Goal: Task Accomplishment & Management: Use online tool/utility

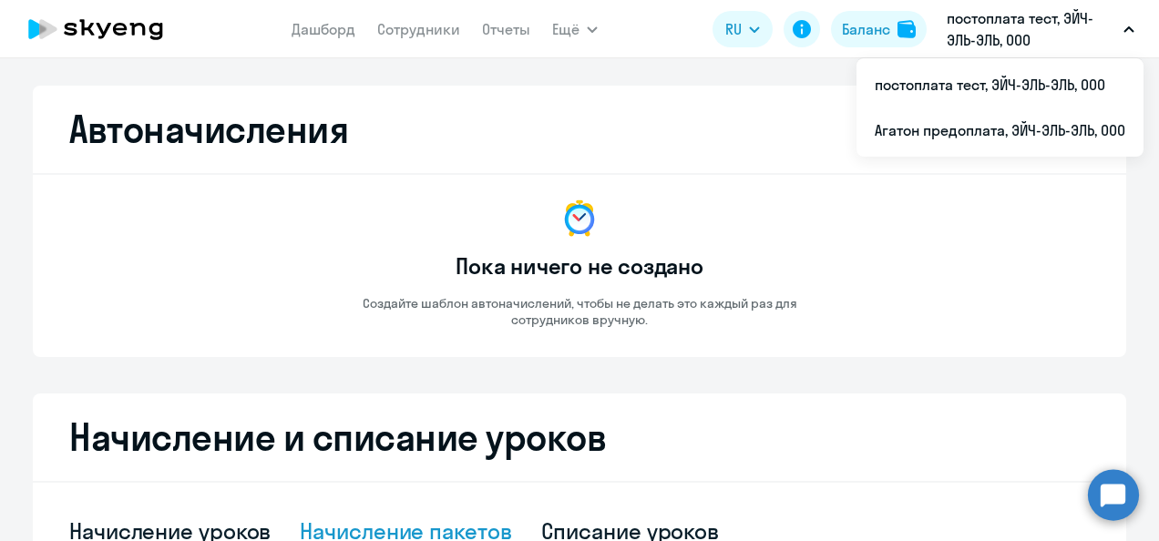
select select "10"
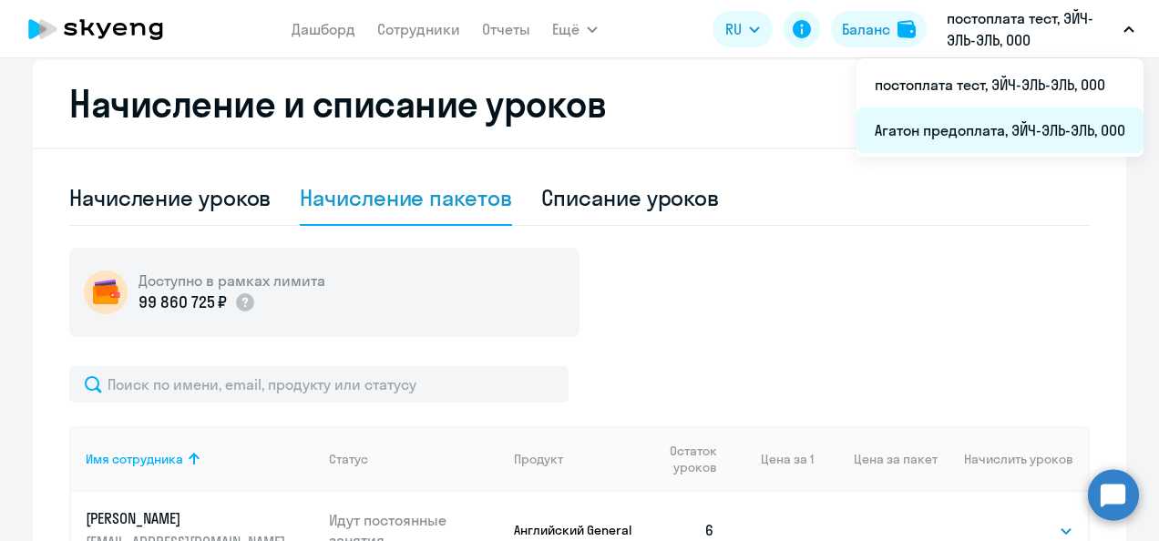
click at [927, 140] on li "Агатон предоплата, ЭЙЧ-ЭЛЬ-ЭЛЬ, ООО" at bounding box center [999, 131] width 287 height 46
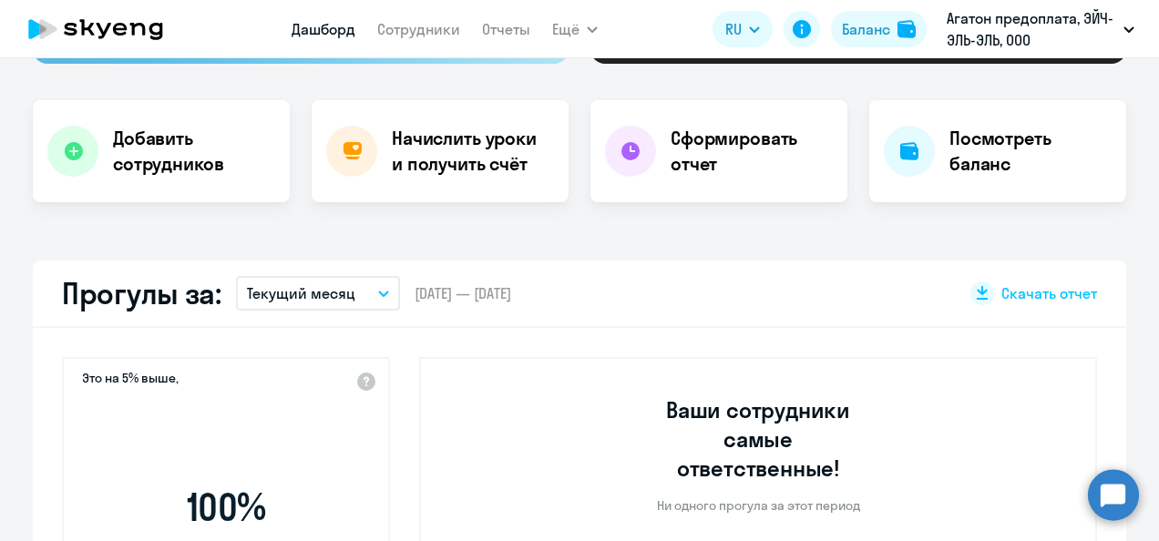
scroll to position [497, 0]
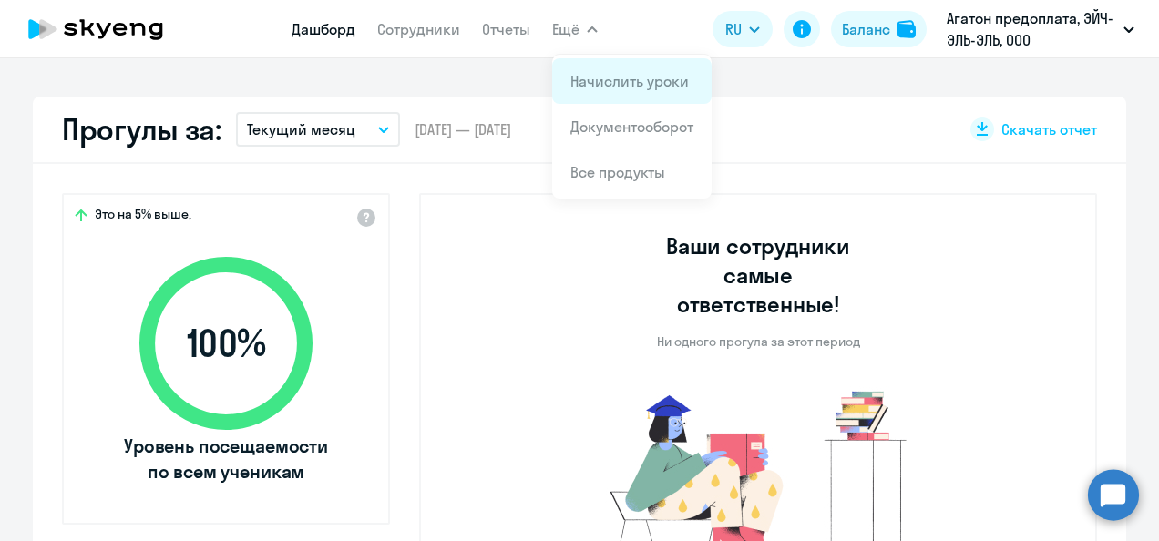
click at [579, 89] on link "Начислить уроки" at bounding box center [629, 81] width 118 height 18
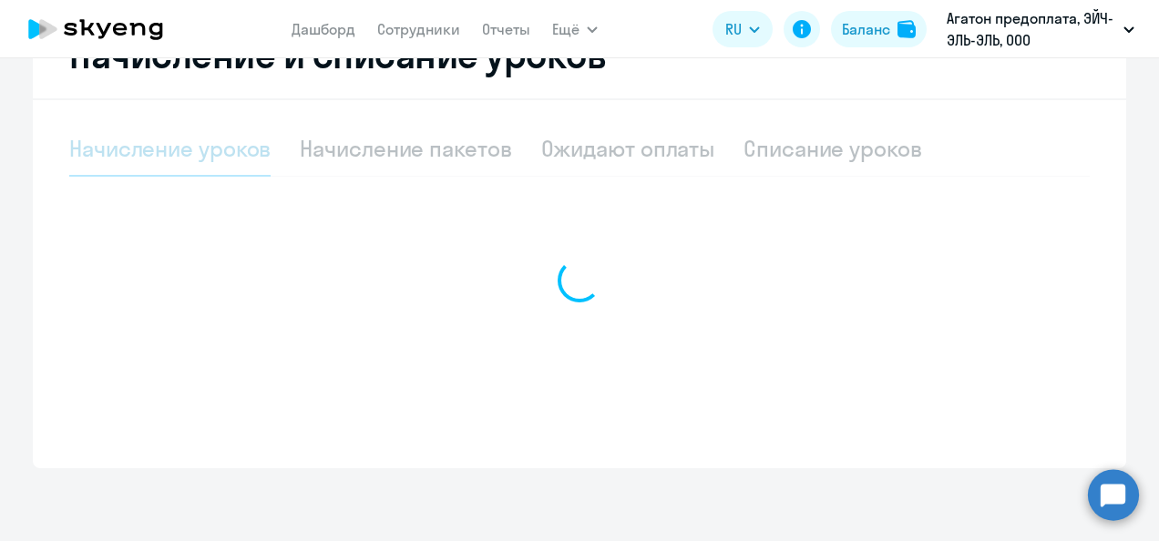
scroll to position [383, 0]
select select "10"
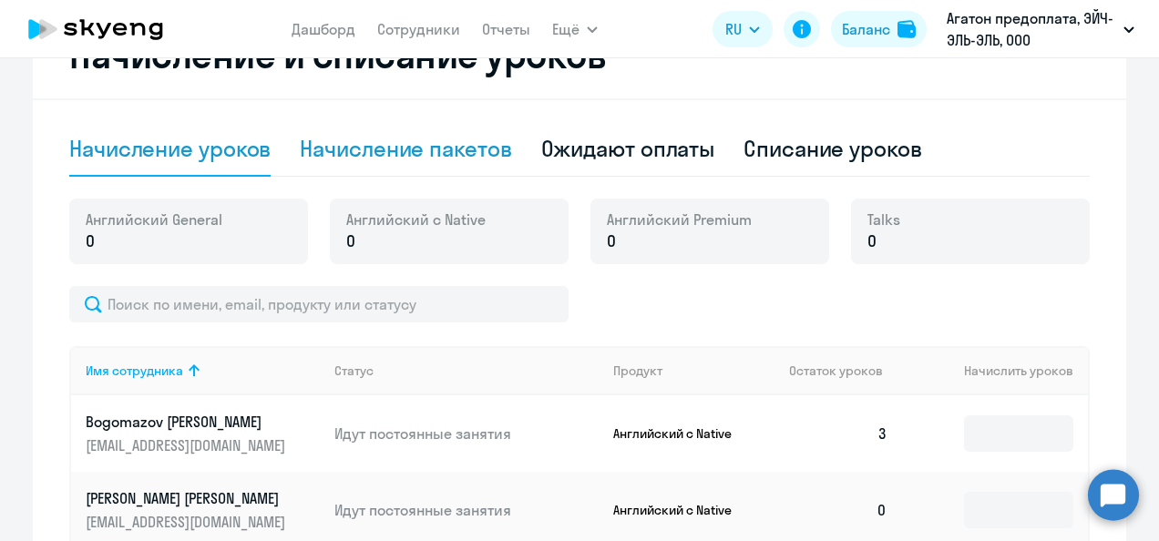
click at [368, 150] on div "Начисление пакетов" at bounding box center [405, 148] width 211 height 29
select select "10"
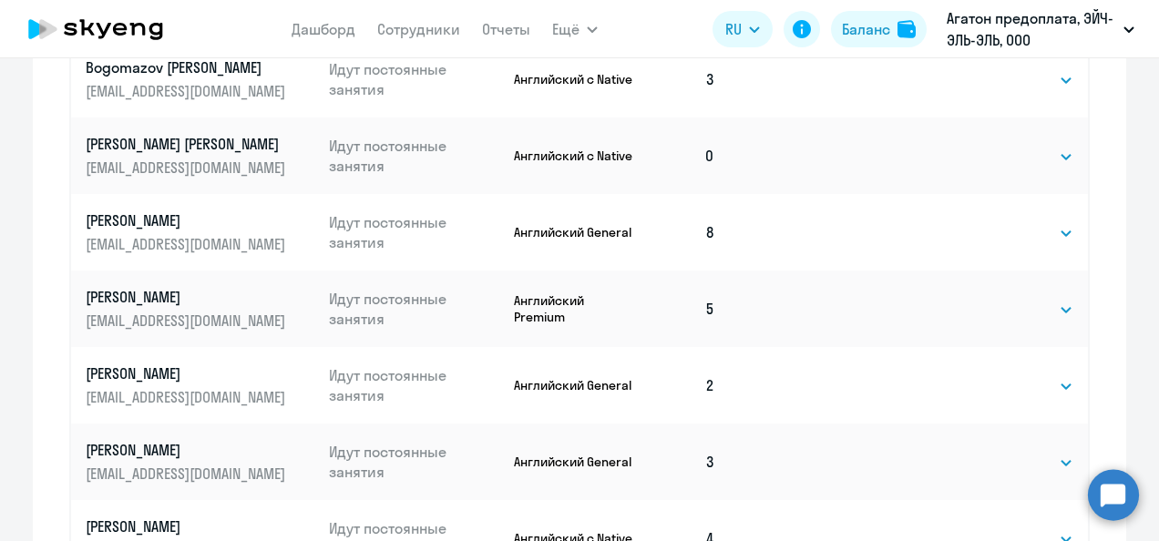
scroll to position [820, 0]
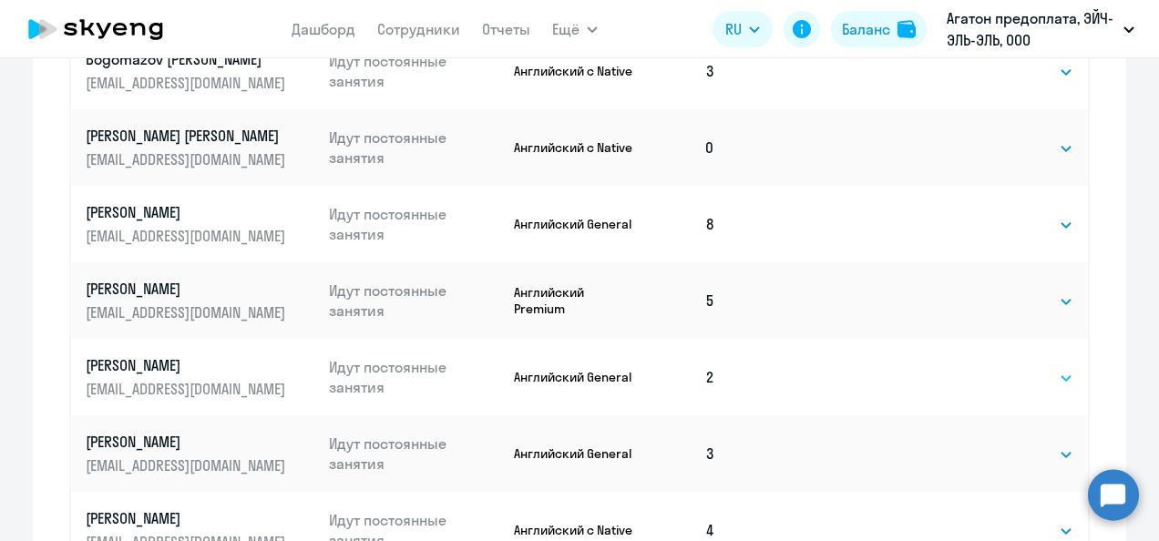
click at [1059, 379] on select "Выбрать 4 8 16 32 64 128" at bounding box center [1036, 378] width 75 height 22
select select "4"
click at [999, 367] on select "Выбрать 4 8 16 32 64 128" at bounding box center [1036, 378] width 75 height 22
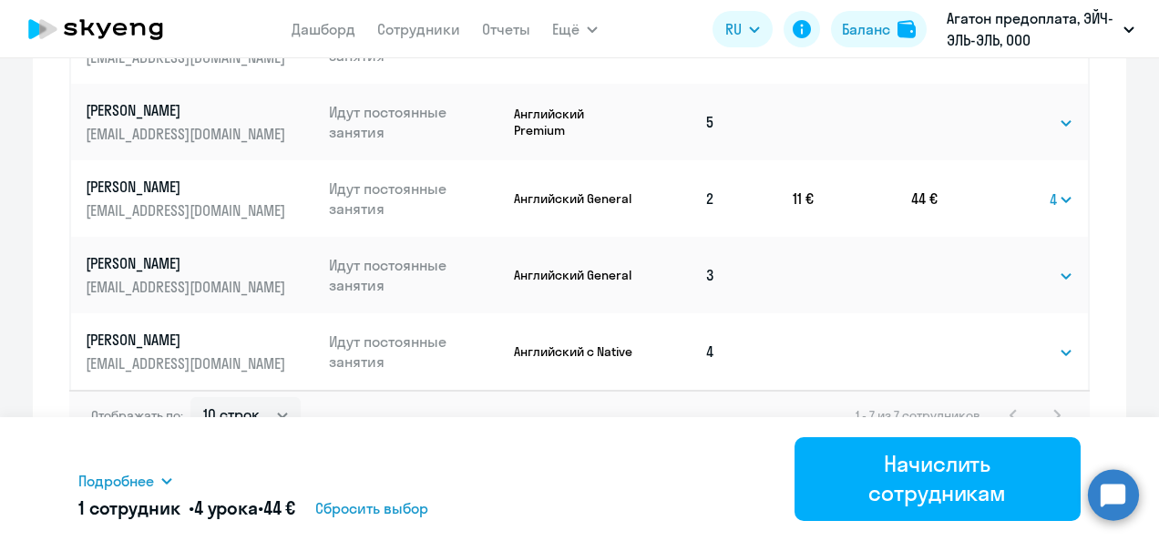
scroll to position [1000, 0]
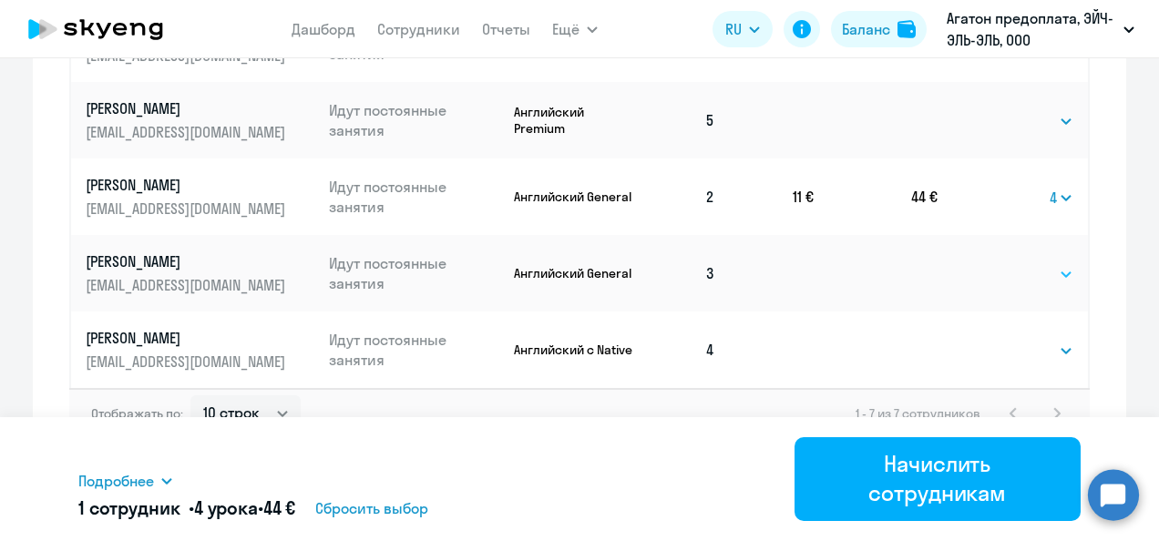
click at [1060, 275] on select "Выбрать 4 8 16 32 64 128" at bounding box center [1036, 274] width 75 height 22
select select "4"
click at [999, 263] on select "Выбрать 4 8 16 32 64 128" at bounding box center [1036, 274] width 75 height 22
click at [1061, 349] on select "Выбрать 4 8 16 32 64" at bounding box center [1036, 351] width 75 height 22
select select "4"
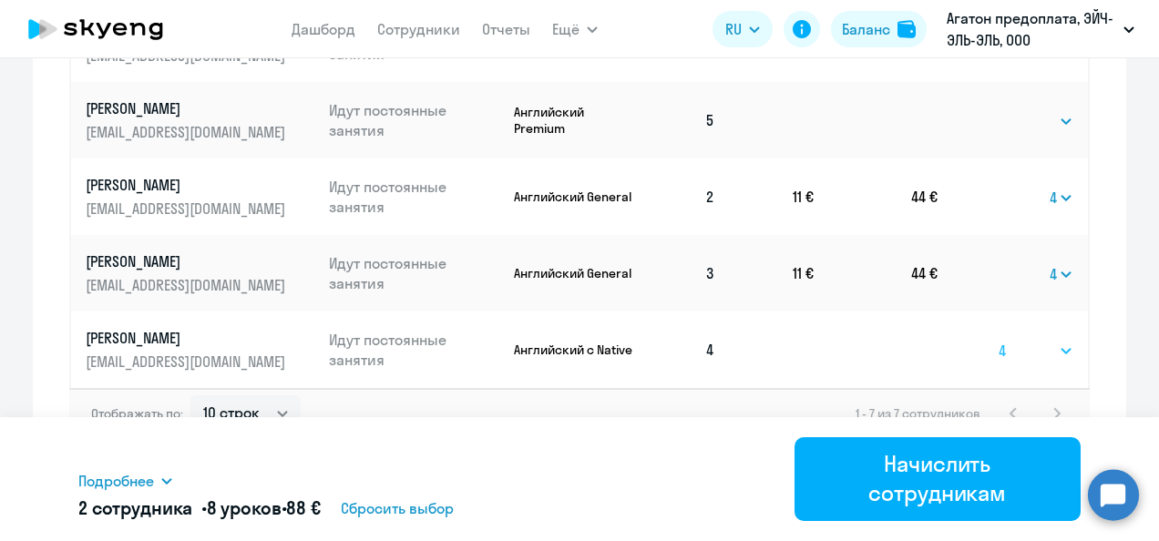
click at [999, 340] on select "Выбрать 4 8 16 32 64" at bounding box center [1036, 351] width 75 height 22
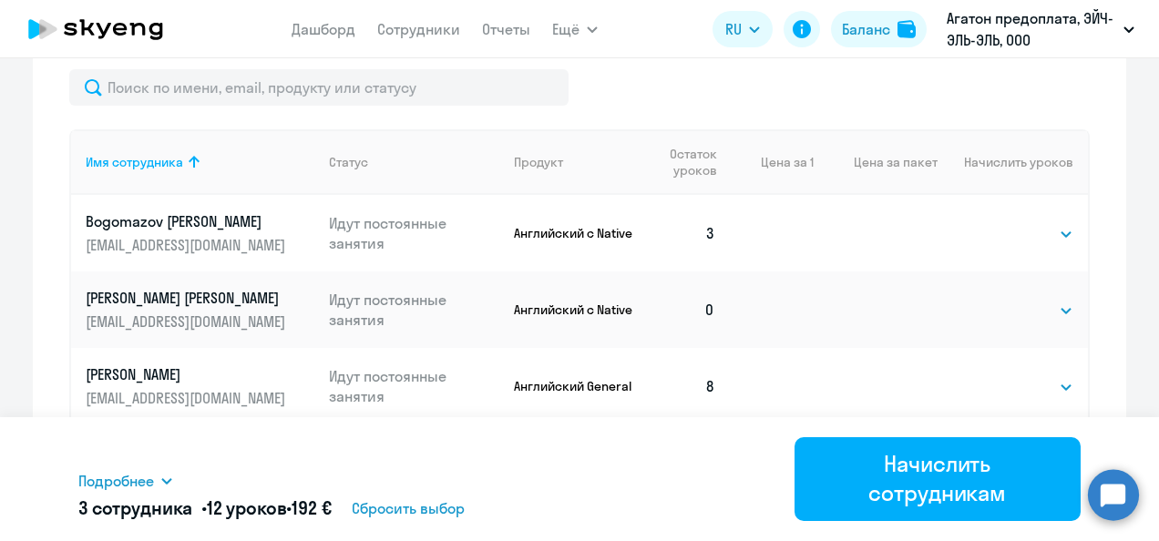
scroll to position [652, 0]
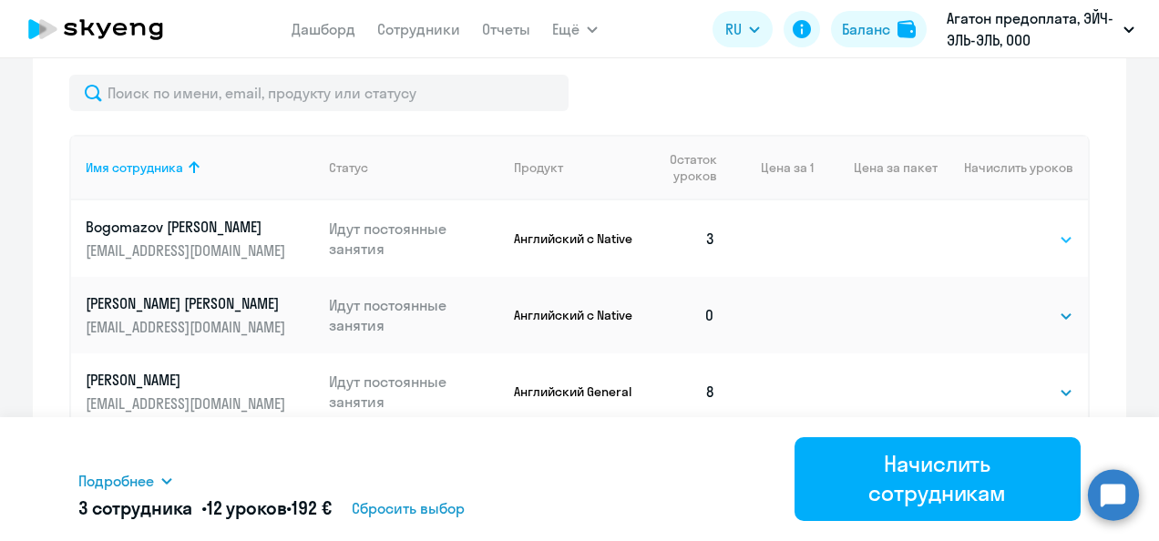
click at [1057, 237] on select "Выбрать 4 8 16 32 64" at bounding box center [1036, 240] width 75 height 22
select select "4"
click at [999, 229] on select "Выбрать 4 8 16 32 64" at bounding box center [1036, 240] width 75 height 22
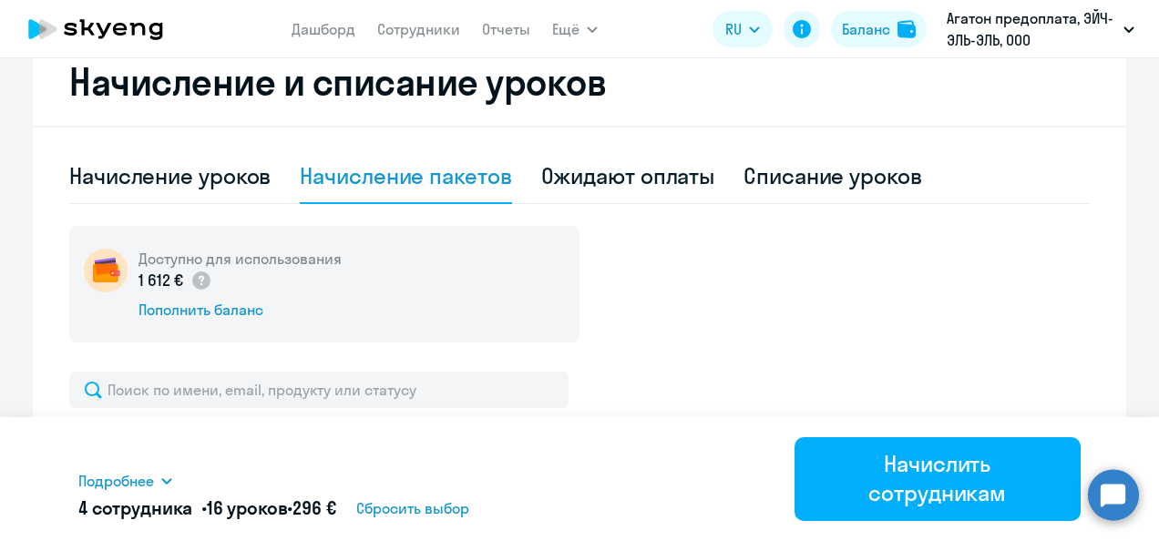
scroll to position [360, 0]
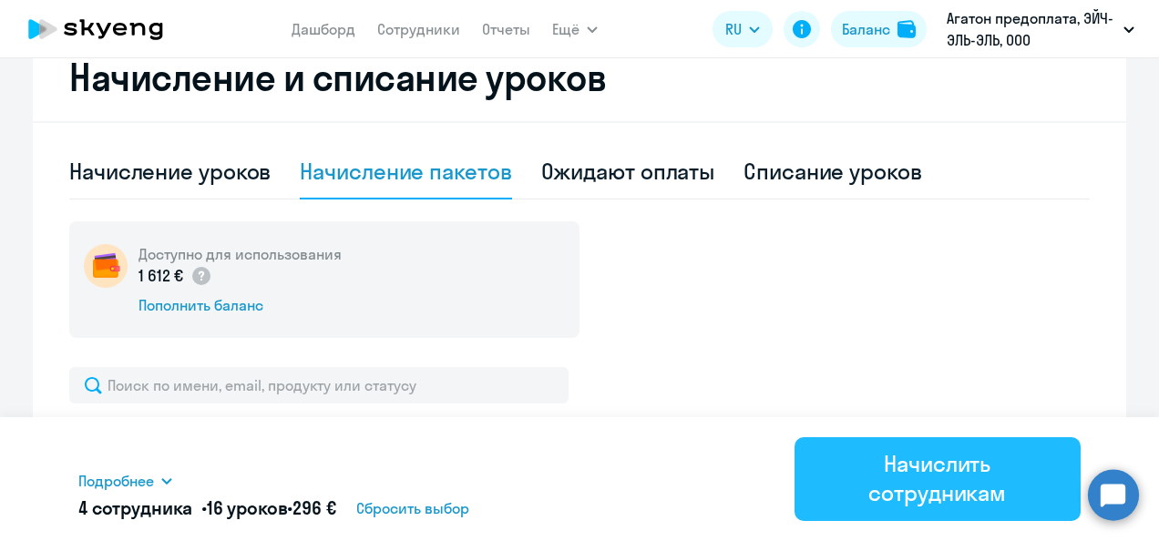
click at [940, 483] on div "Начислить сотрудникам" at bounding box center [938, 478] width 236 height 58
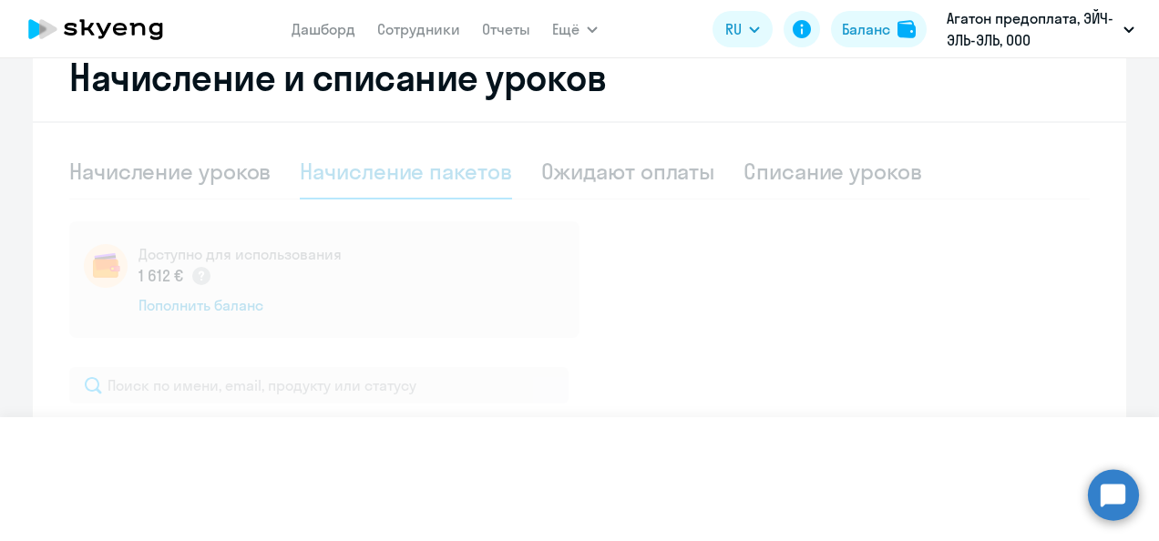
select select
